Goal: Transaction & Acquisition: Purchase product/service

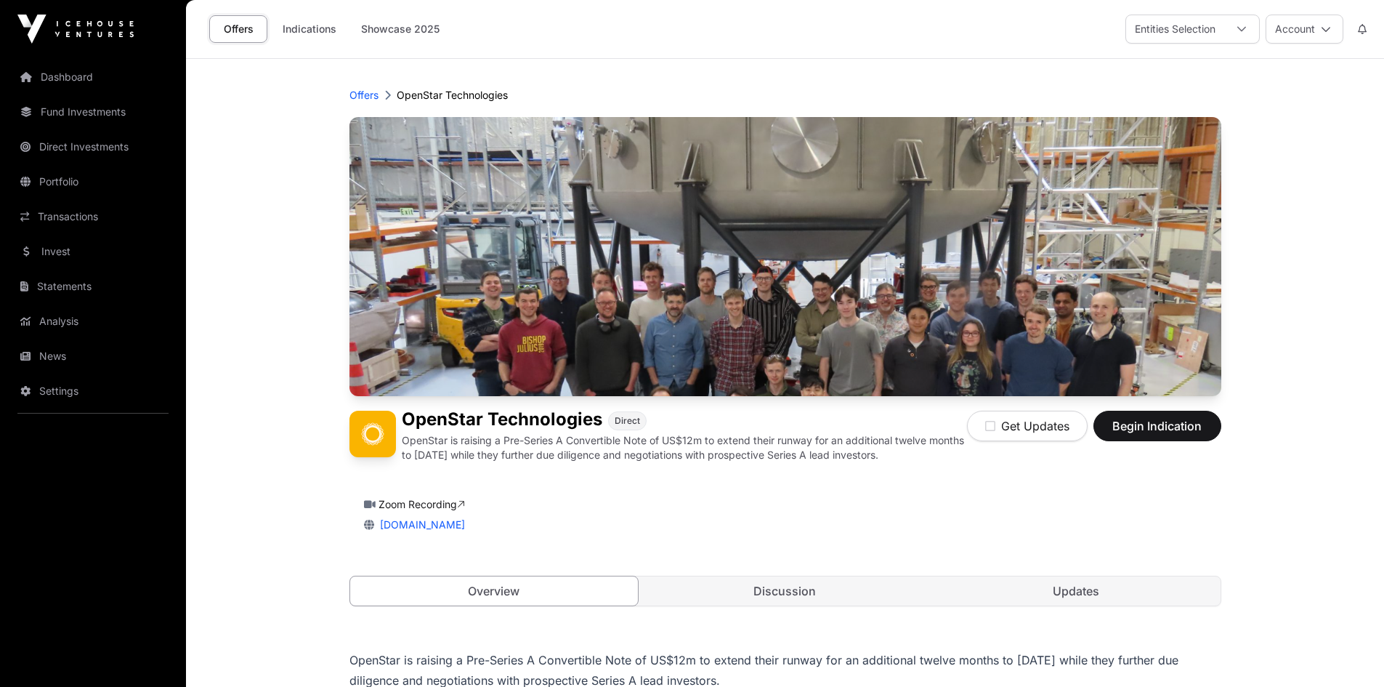
click at [1300, 17] on button "Account" at bounding box center [1305, 29] width 78 height 29
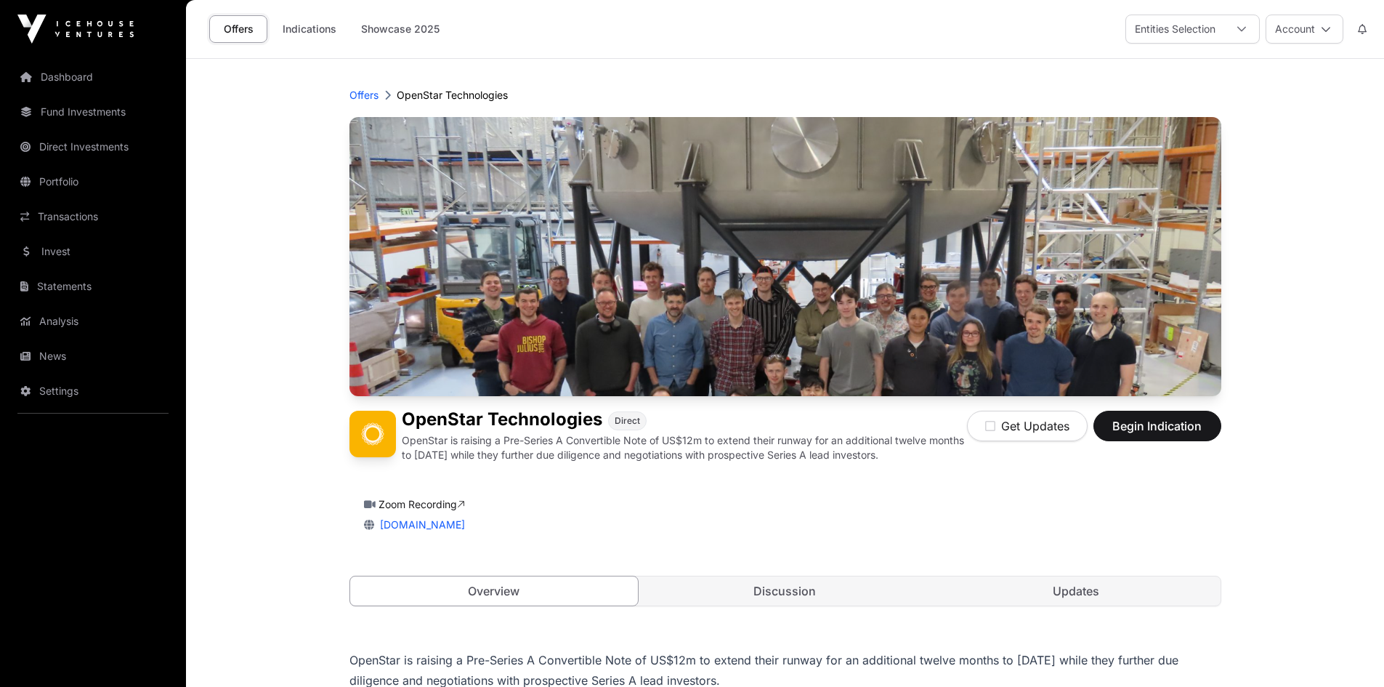
scroll to position [145, 0]
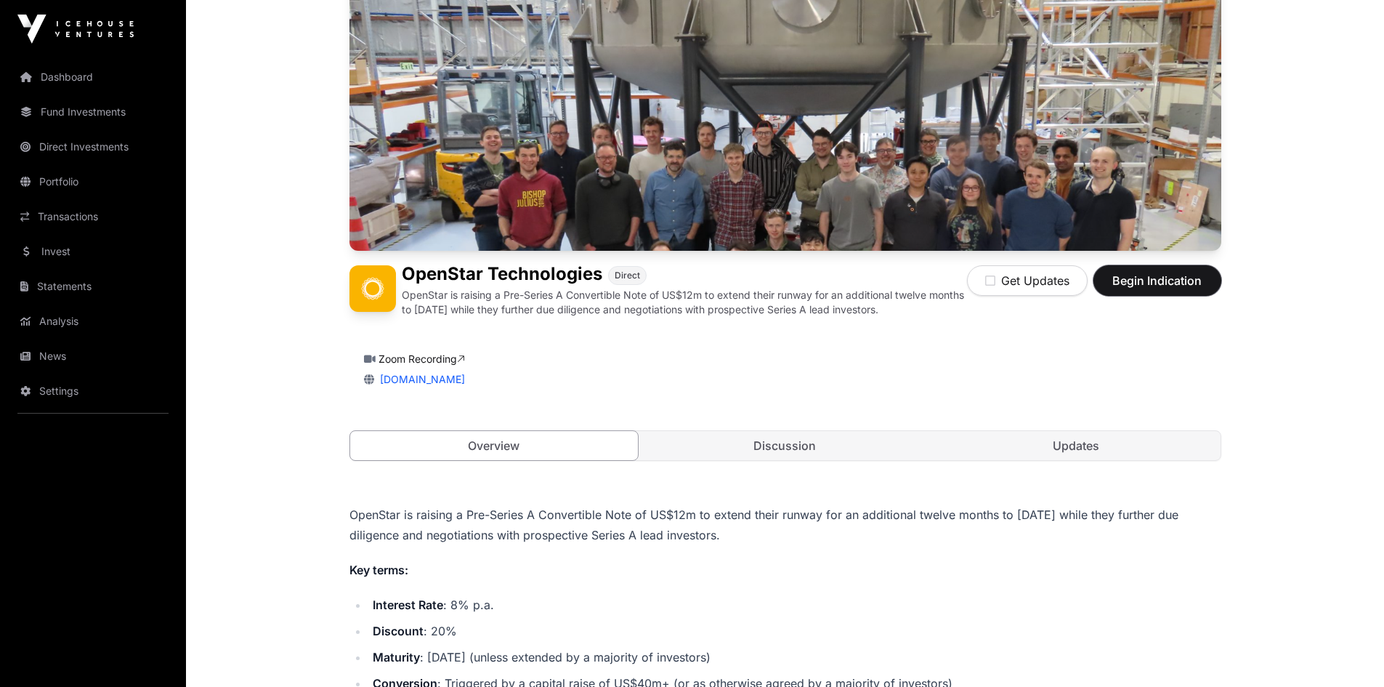
click at [1130, 286] on span "Begin Indication" at bounding box center [1158, 280] width 92 height 17
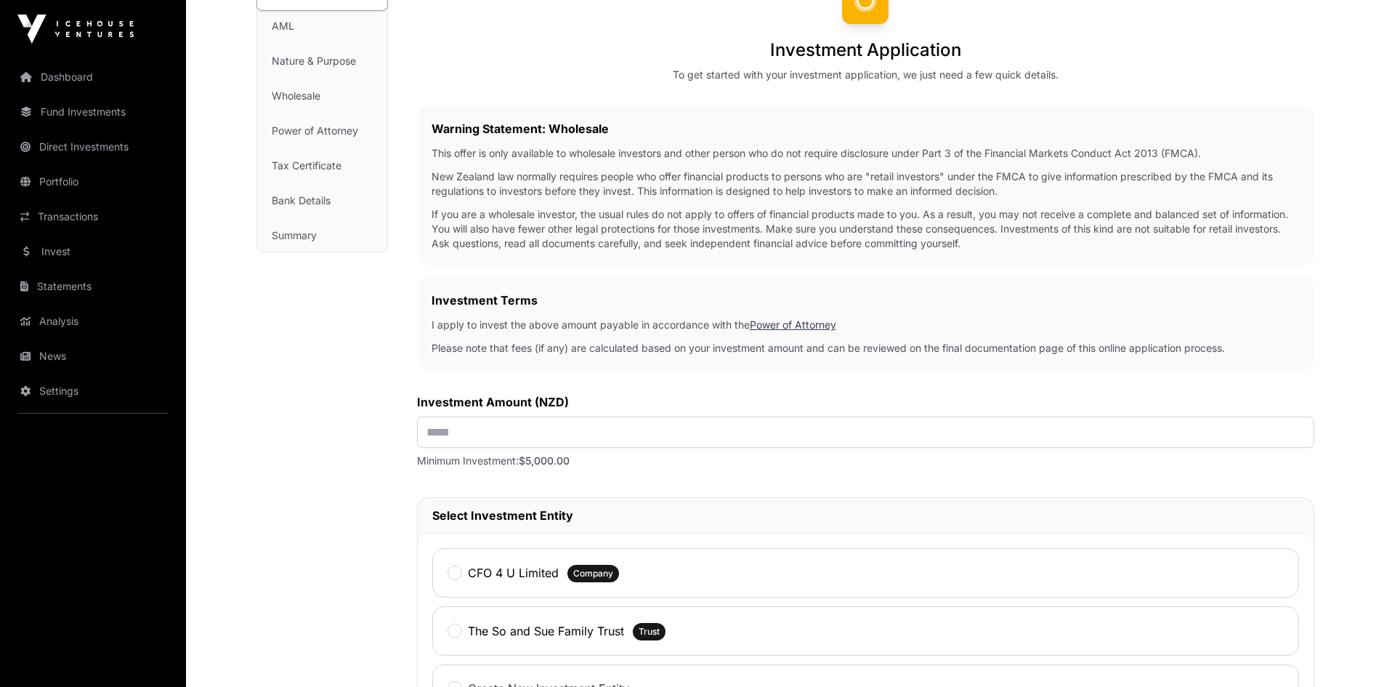
scroll to position [218, 0]
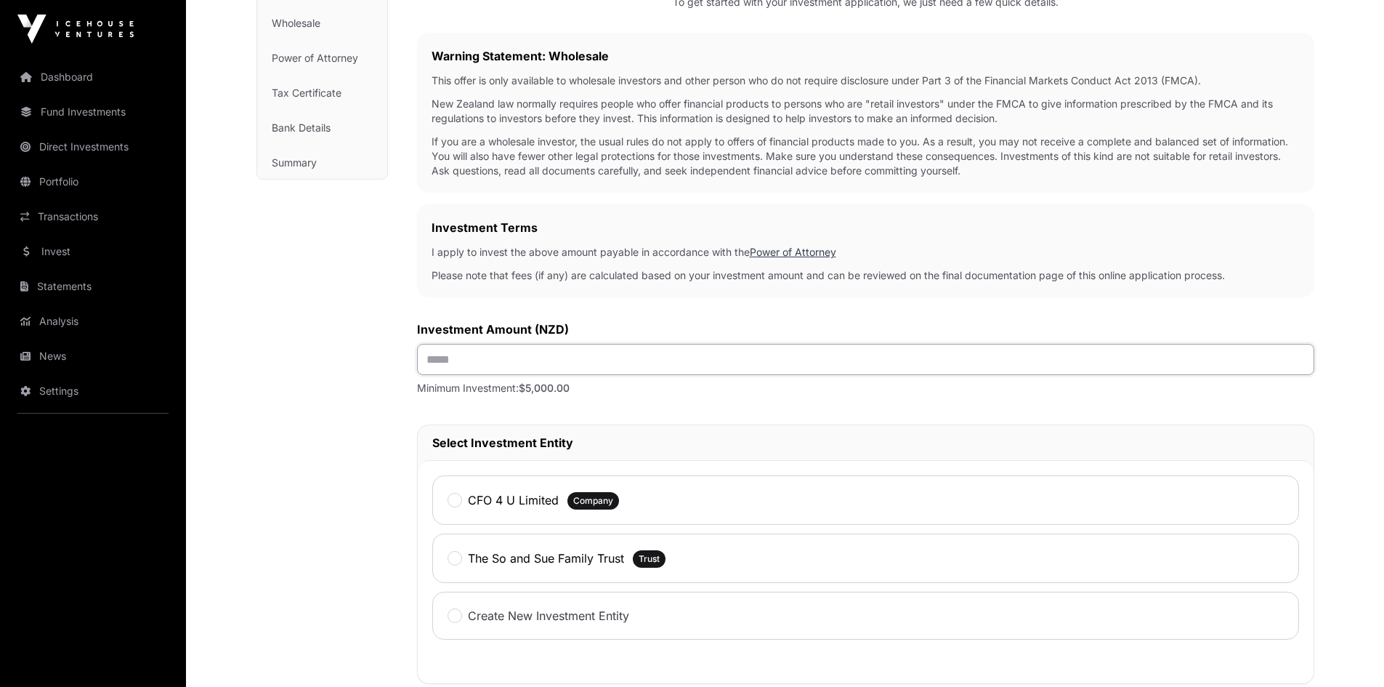
click at [679, 369] on input "text" at bounding box center [865, 359] width 897 height 31
click at [571, 551] on label "The So and Sue Family Trust" at bounding box center [546, 557] width 156 height 17
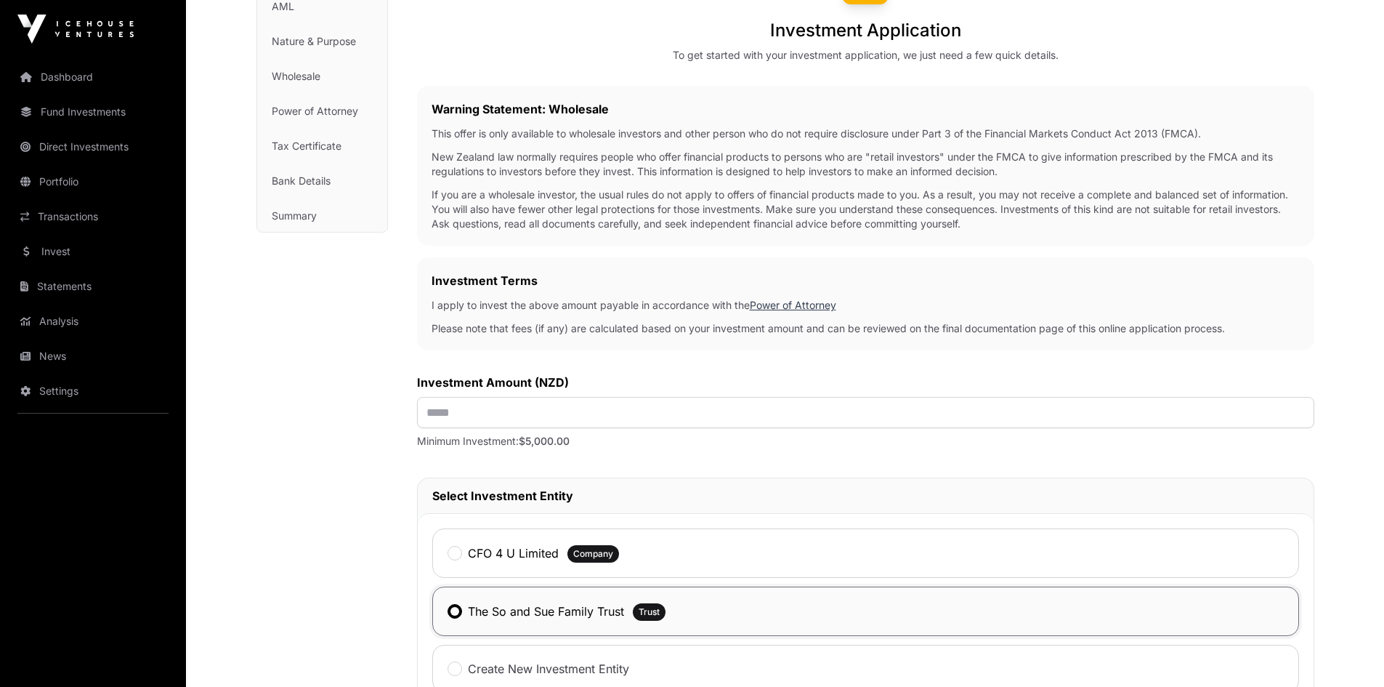
scroll to position [0, 0]
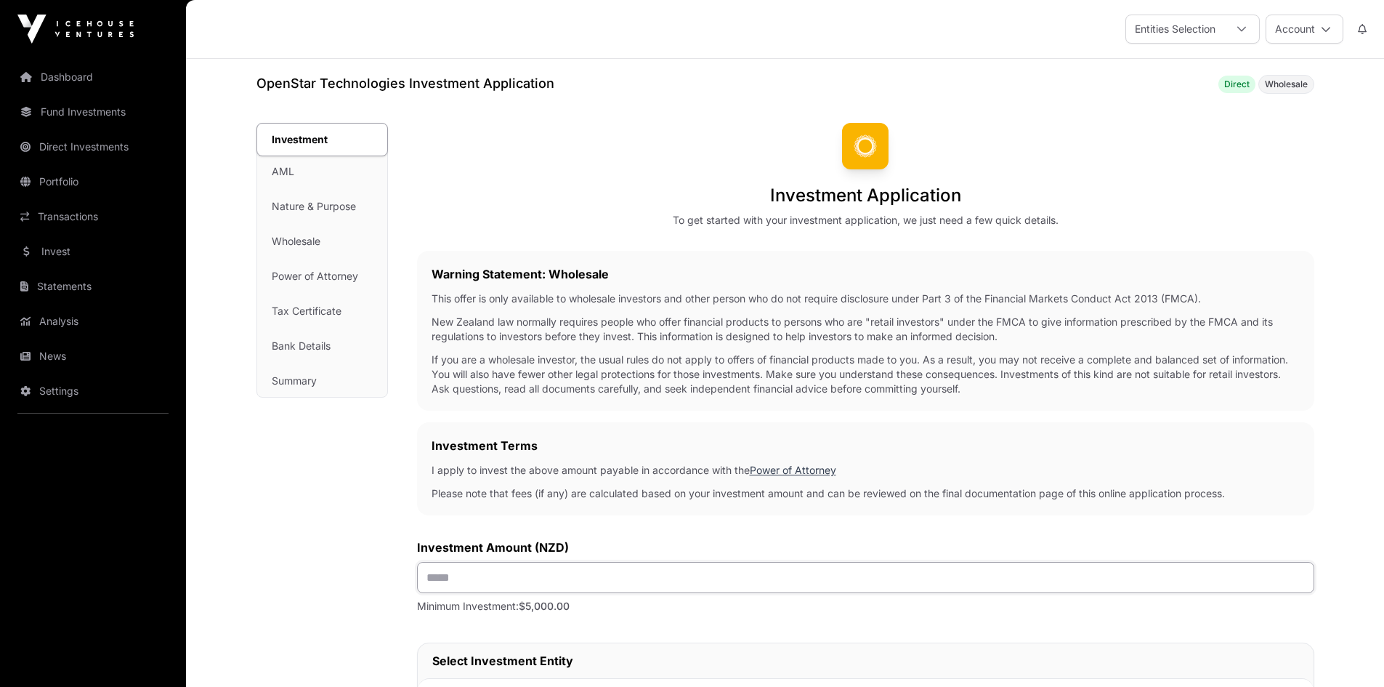
click at [549, 571] on input "text" at bounding box center [865, 577] width 897 height 31
type input "******"
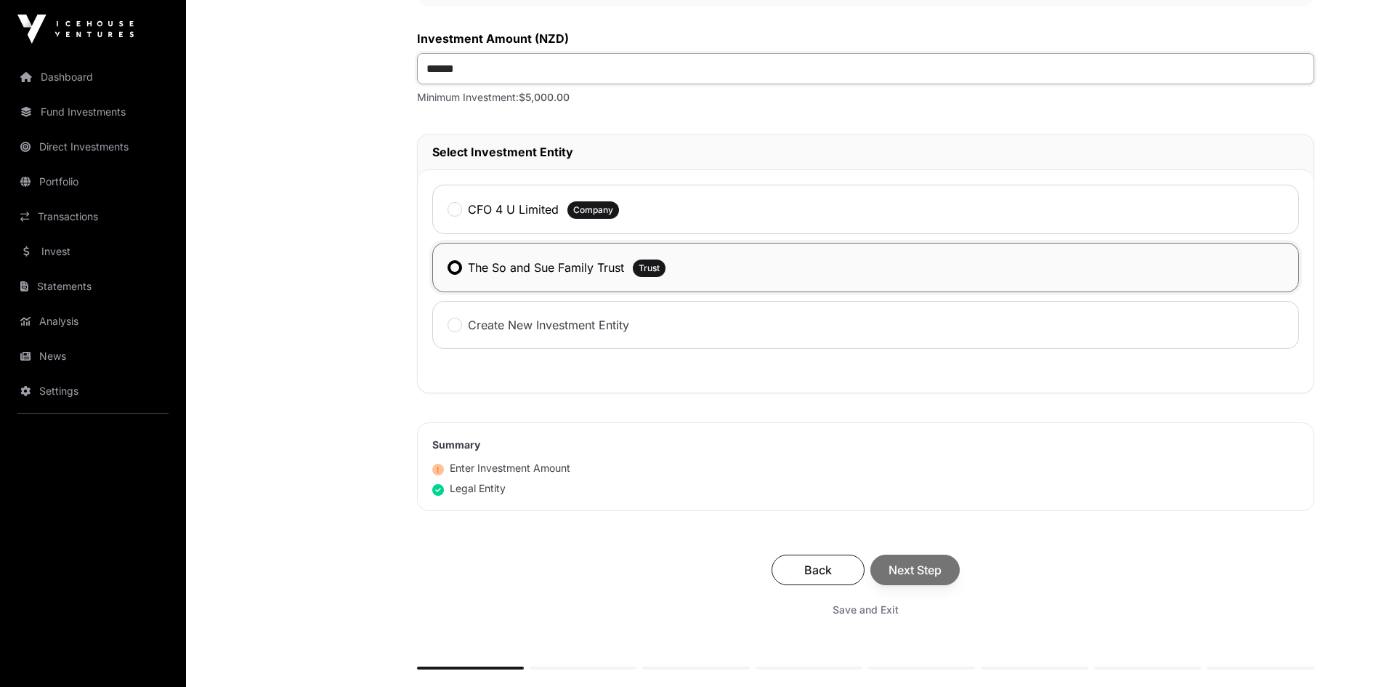
scroll to position [673, 0]
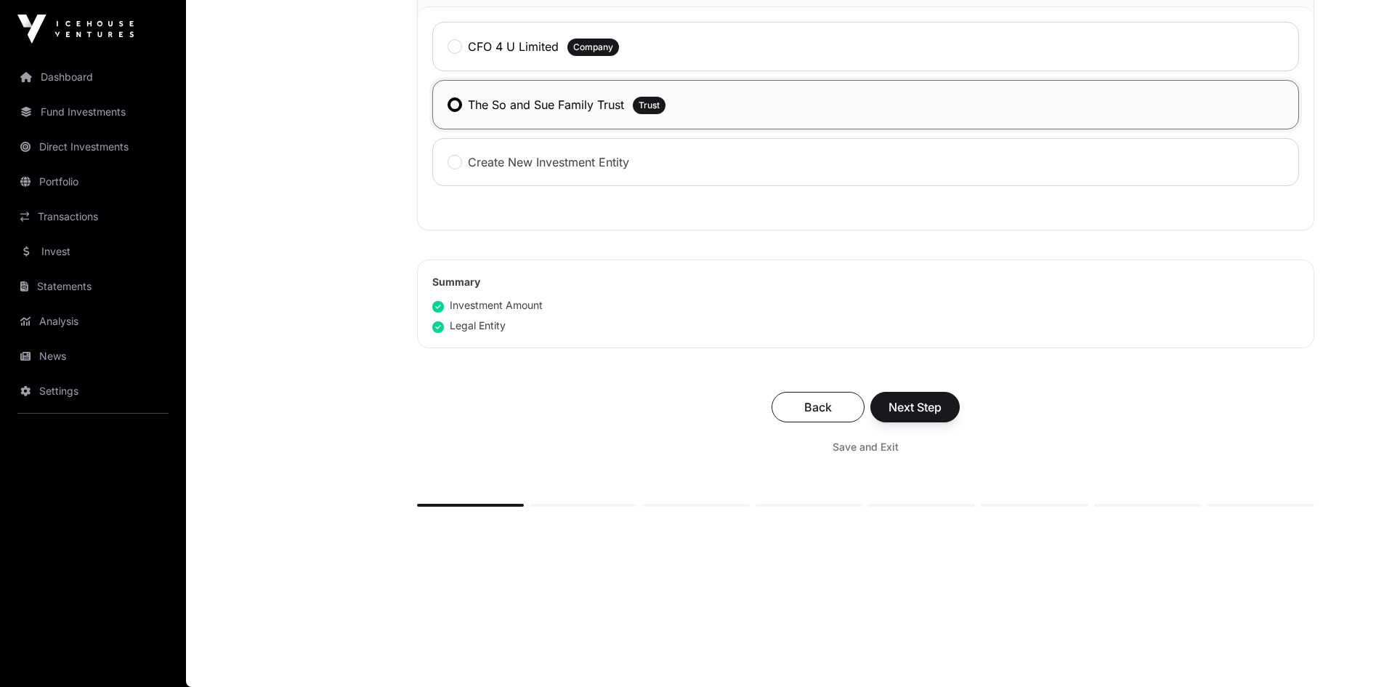
click at [920, 416] on div "Back Next Step" at bounding box center [866, 407] width 868 height 31
click at [902, 400] on span "Next Step" at bounding box center [914, 406] width 53 height 17
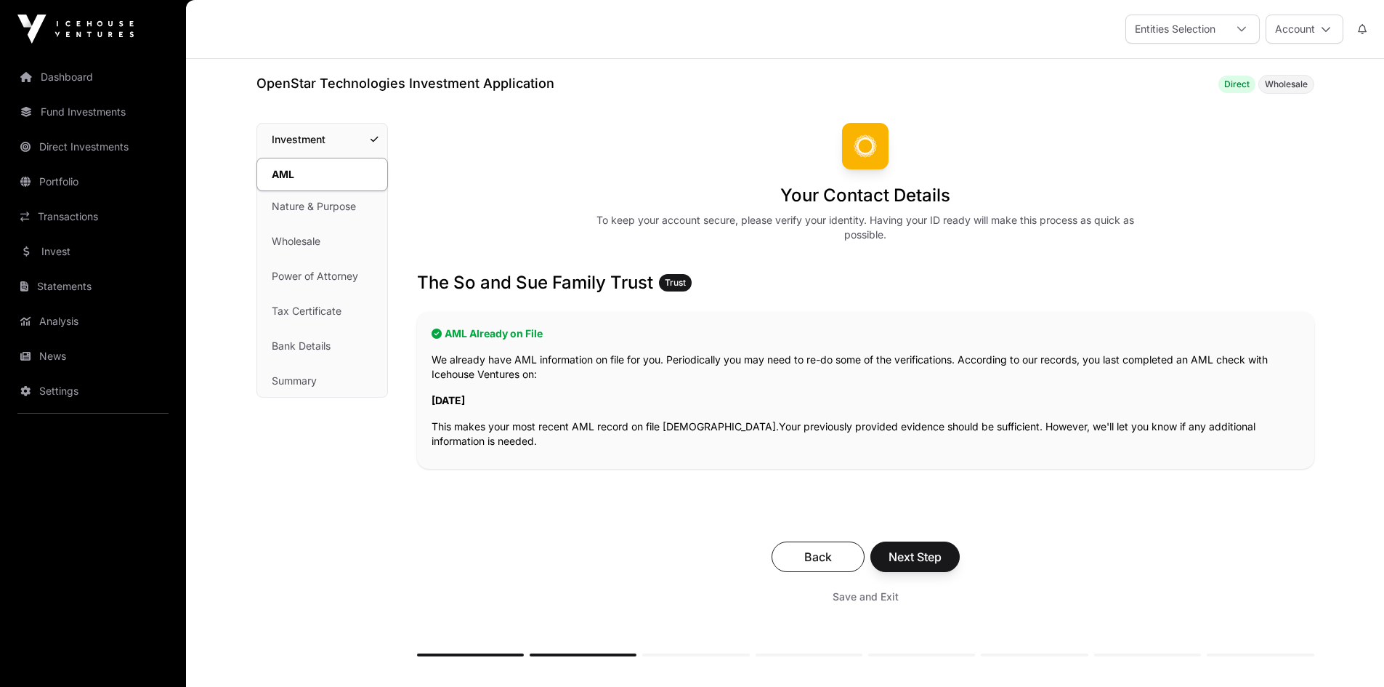
drag, startPoint x: 856, startPoint y: 392, endPoint x: 738, endPoint y: 394, distance: 117.7
click at [738, 394] on p "[DATE]" at bounding box center [866, 400] width 868 height 15
click at [929, 551] on span "Next Step" at bounding box center [914, 556] width 53 height 17
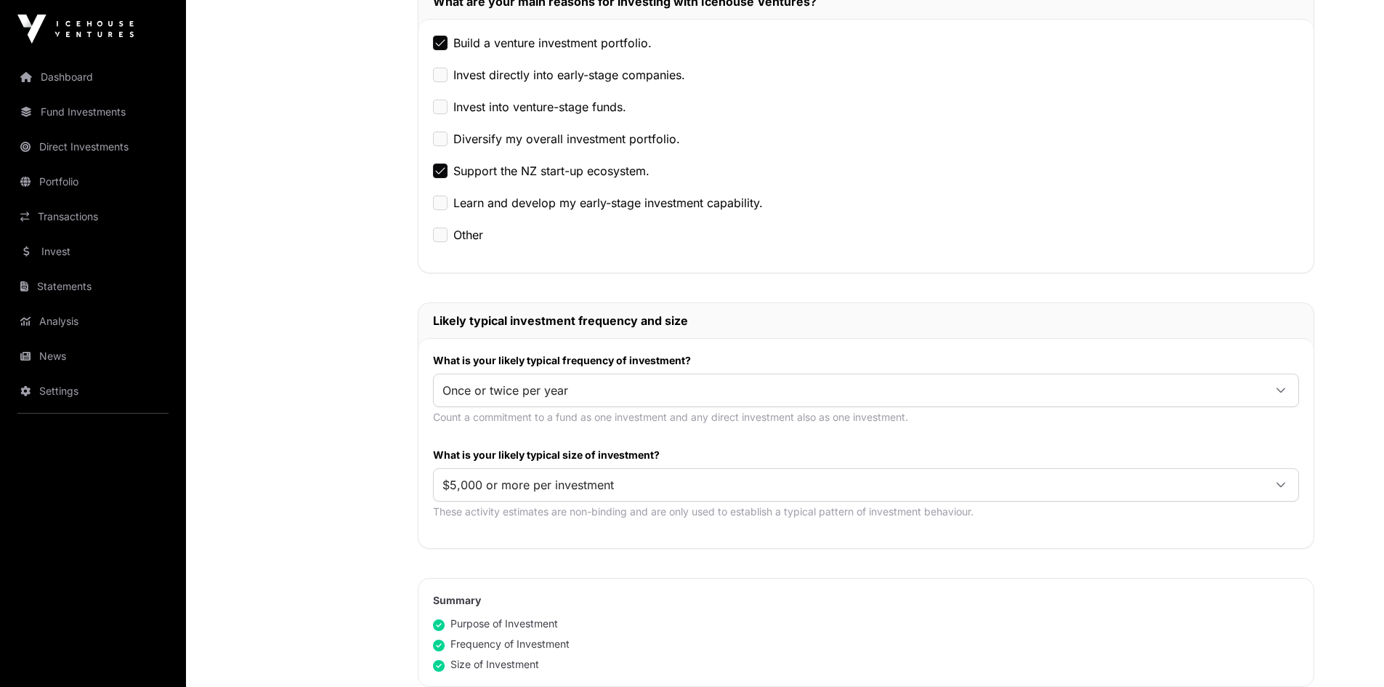
scroll to position [726, 0]
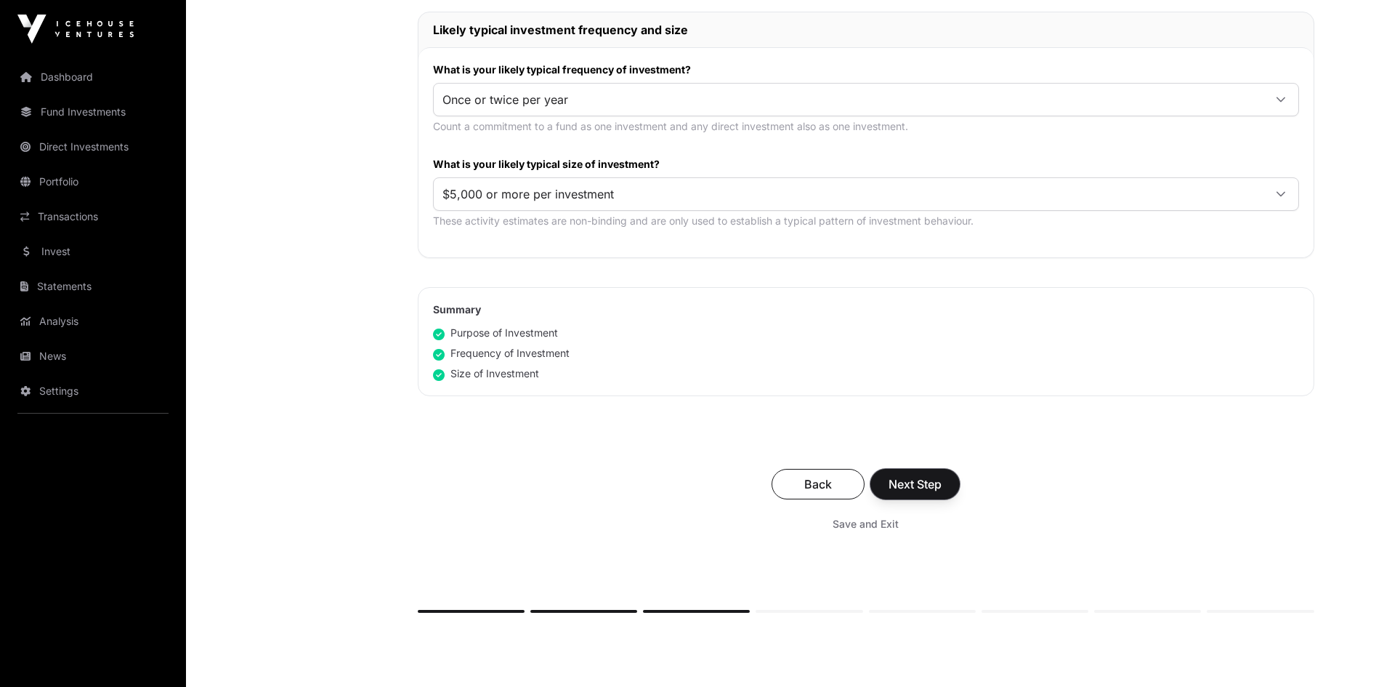
click at [910, 488] on span "Next Step" at bounding box center [914, 483] width 53 height 17
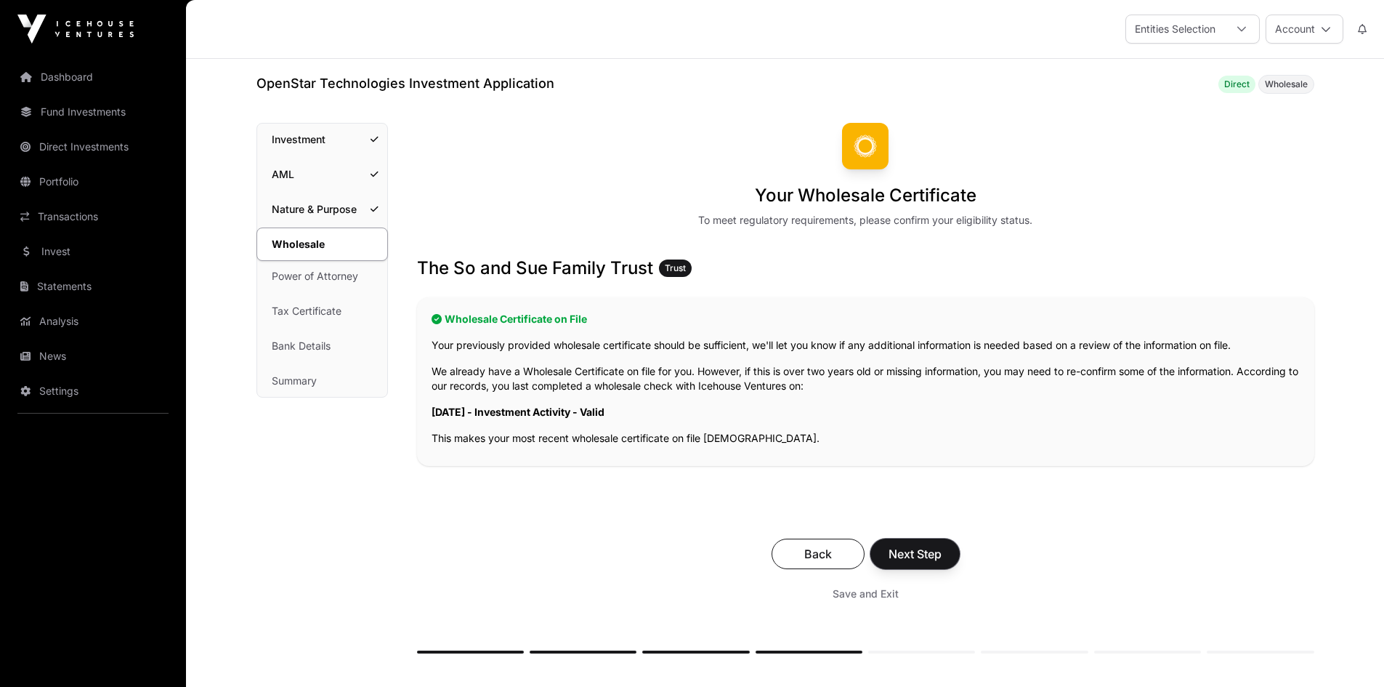
click at [915, 555] on span "Next Step" at bounding box center [914, 553] width 53 height 17
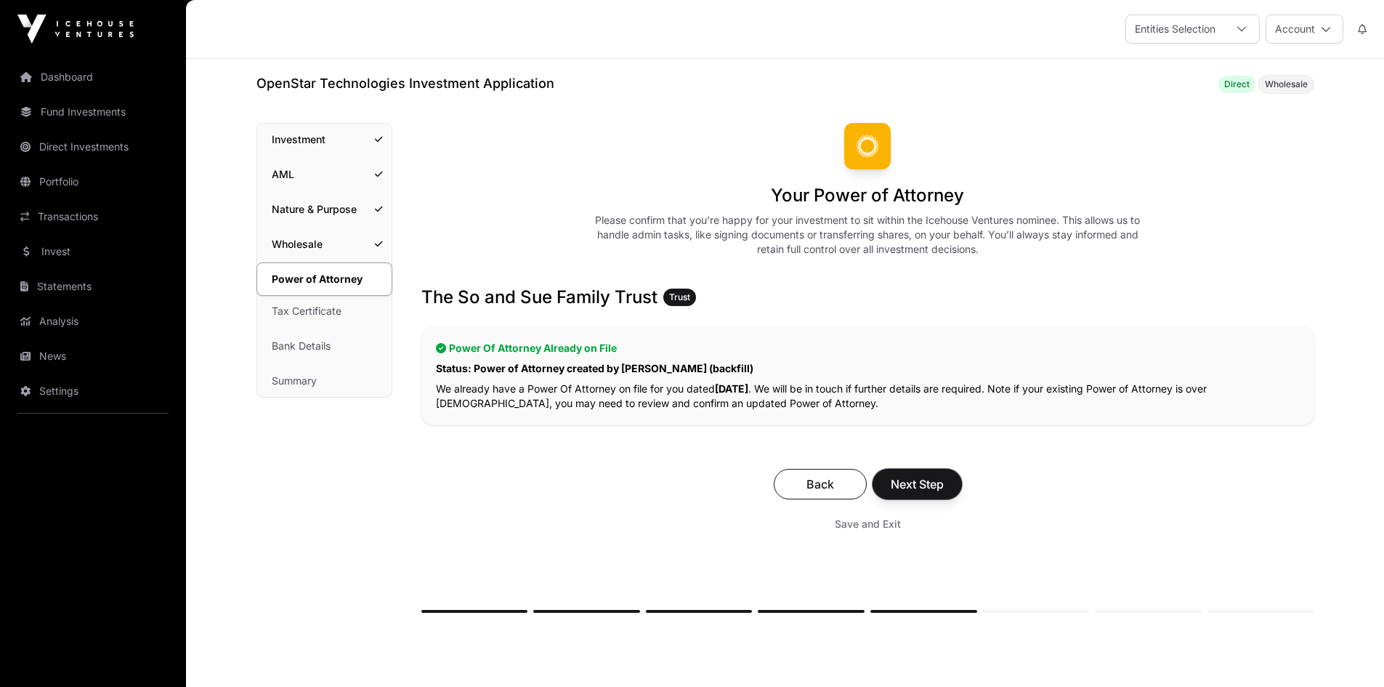
click at [909, 489] on span "Next Step" at bounding box center [917, 483] width 53 height 17
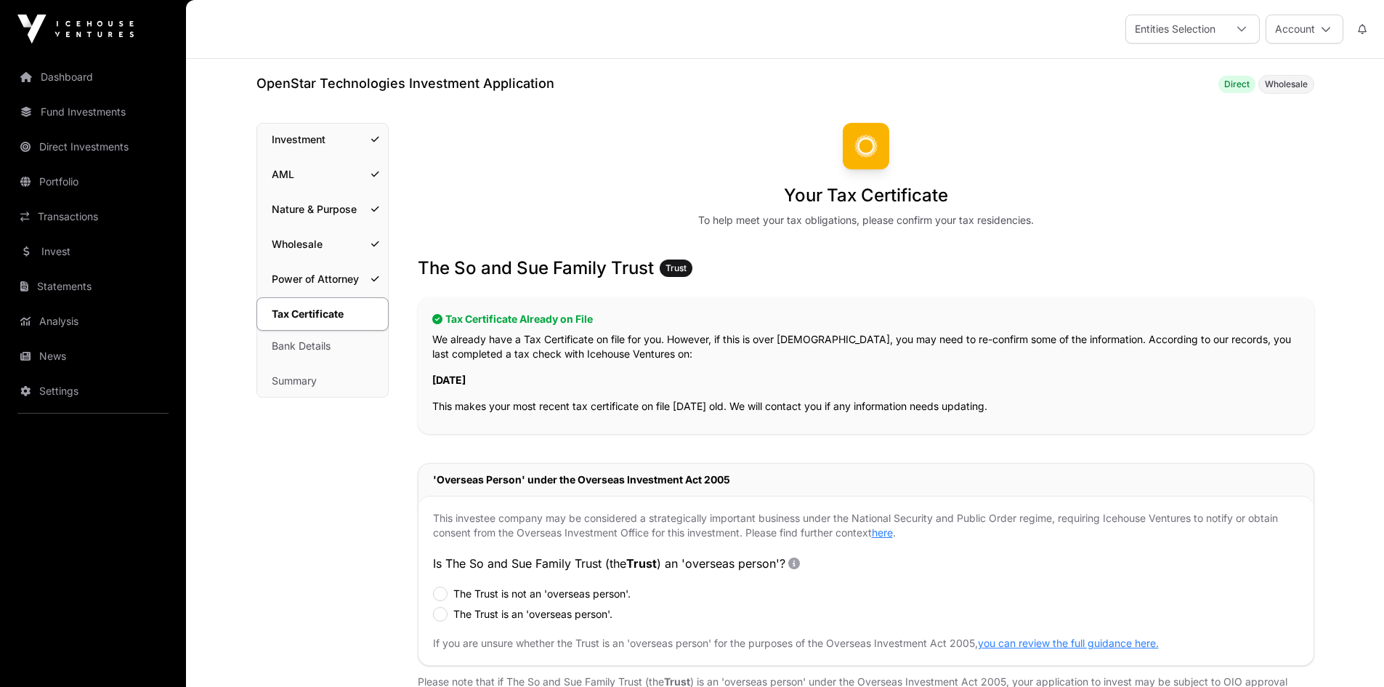
scroll to position [443, 0]
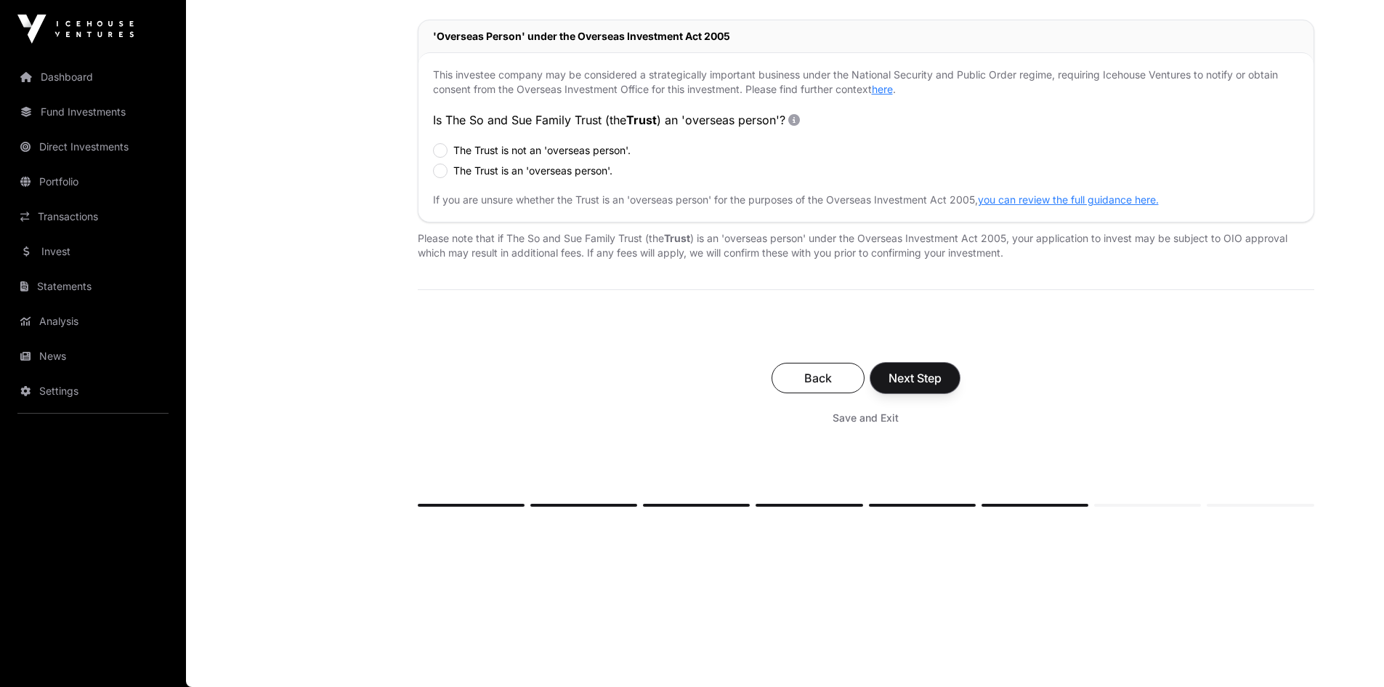
click at [930, 368] on button "Next Step" at bounding box center [914, 378] width 89 height 31
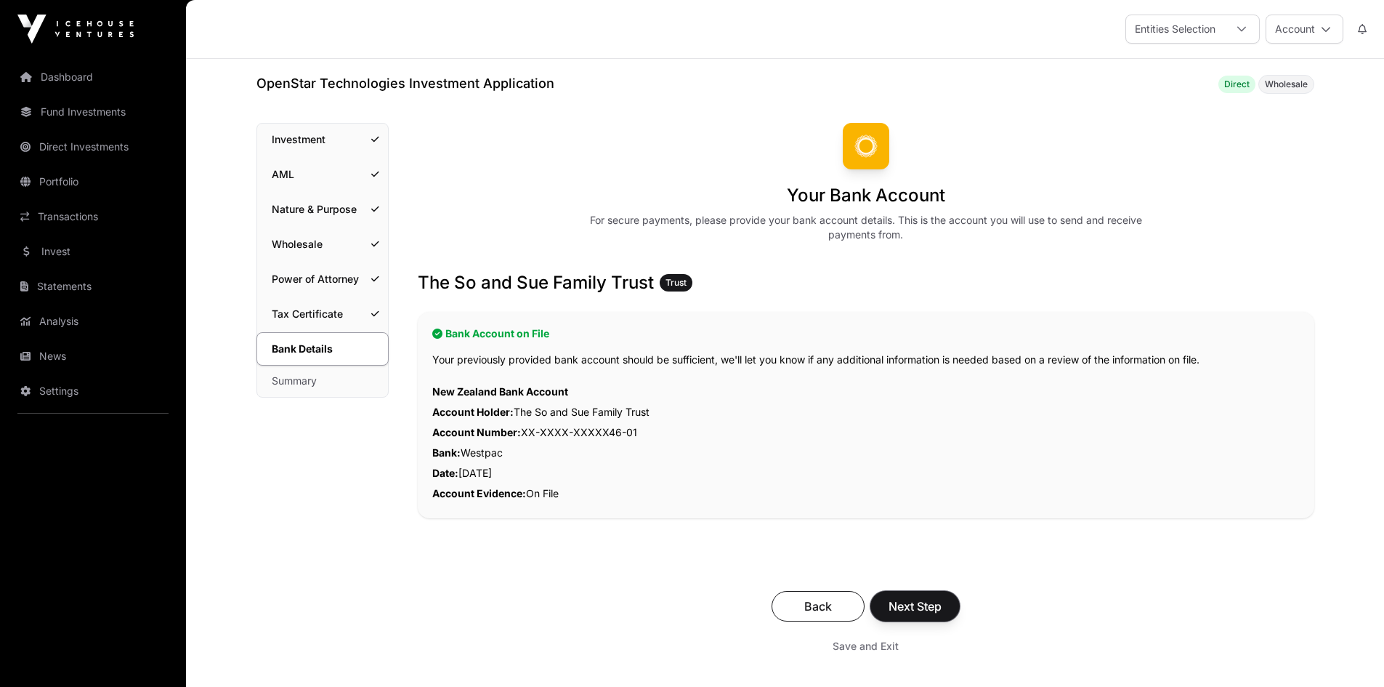
click at [930, 606] on span "Next Step" at bounding box center [914, 605] width 53 height 17
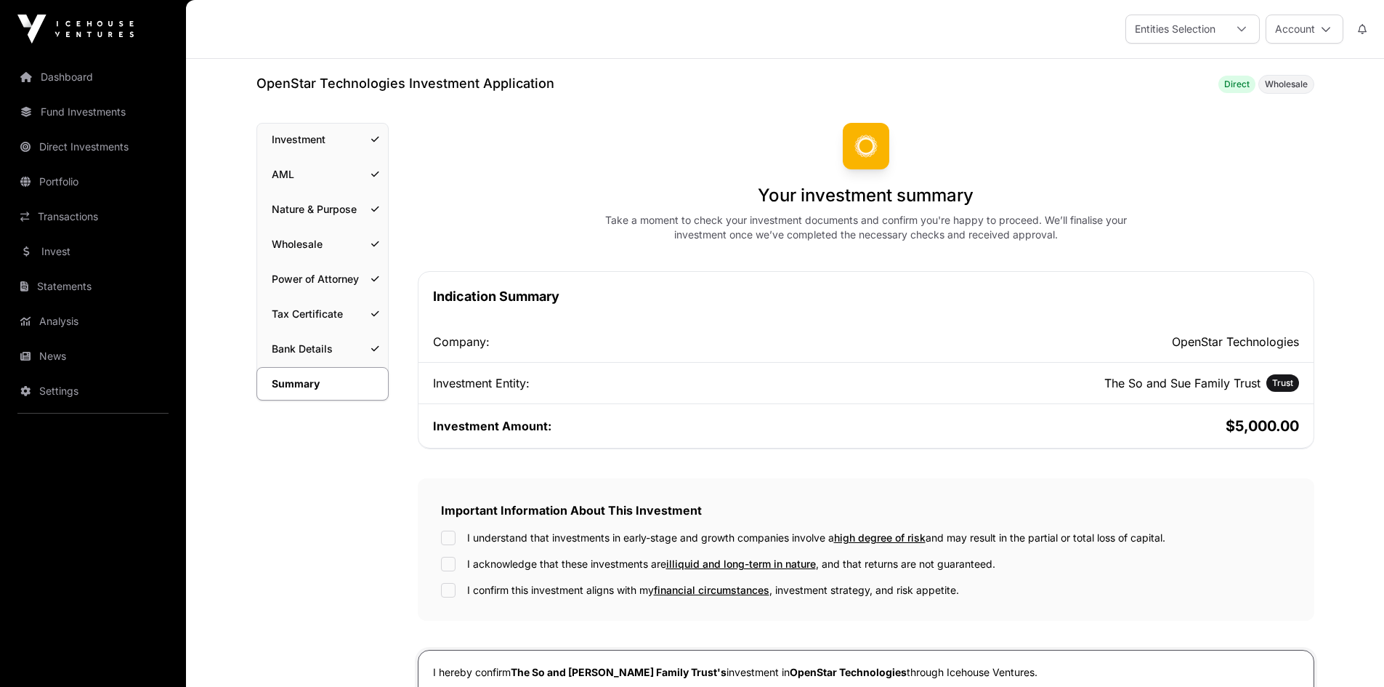
scroll to position [363, 0]
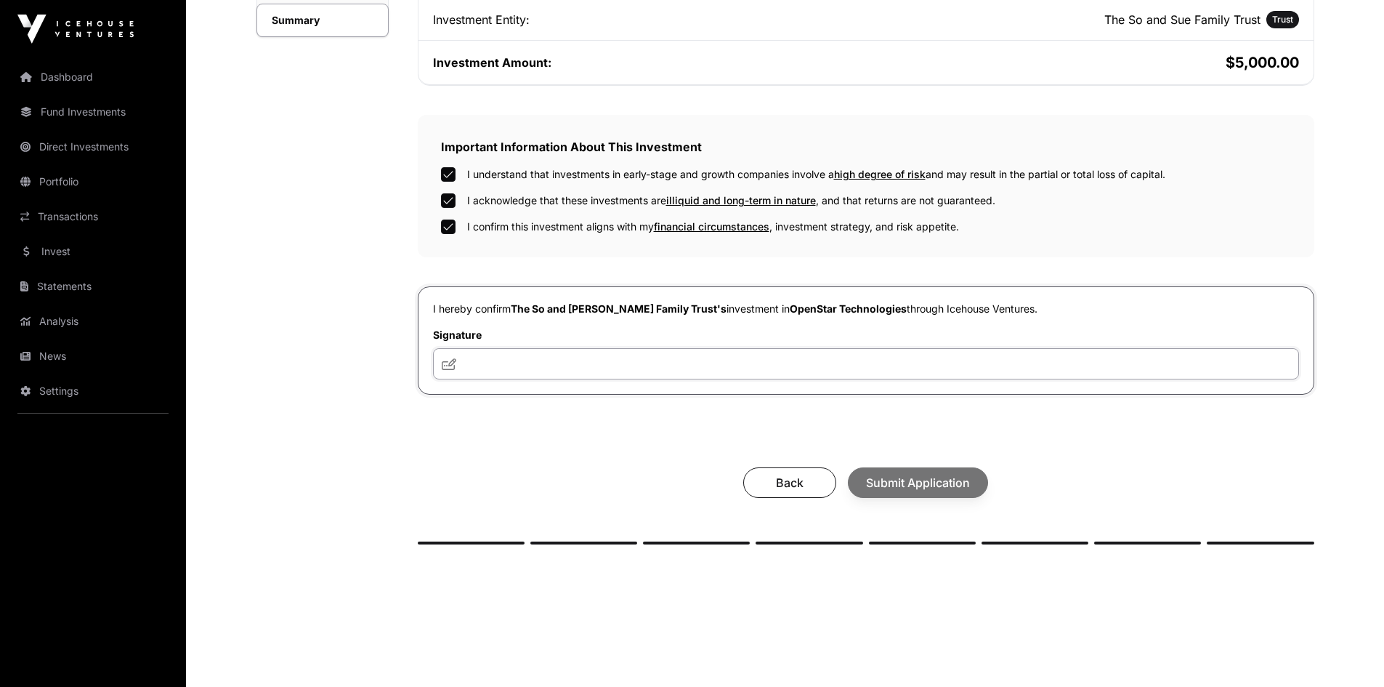
click at [544, 366] on input "text" at bounding box center [866, 363] width 866 height 31
type input "*********"
click at [890, 491] on span "Submit Application" at bounding box center [918, 482] width 104 height 17
